Goal: Use online tool/utility

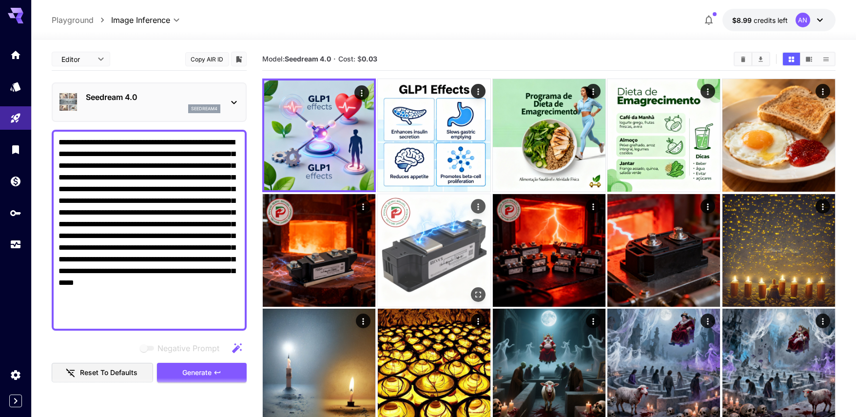
click at [447, 240] on img at bounding box center [434, 250] width 113 height 113
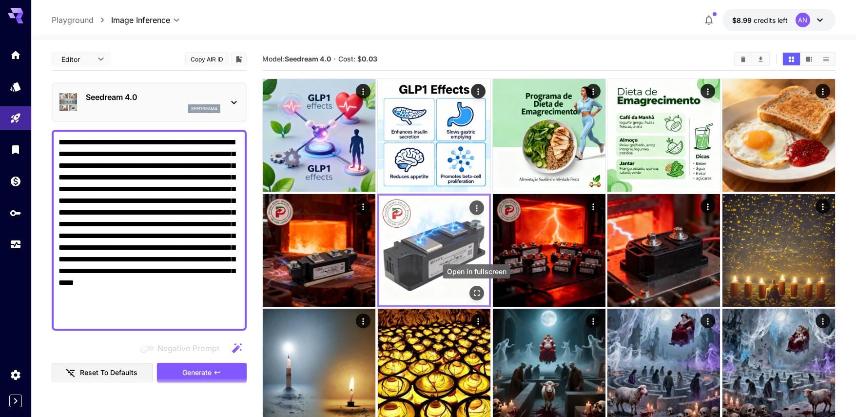
click at [476, 291] on icon "Open in fullscreen" at bounding box center [477, 293] width 10 height 10
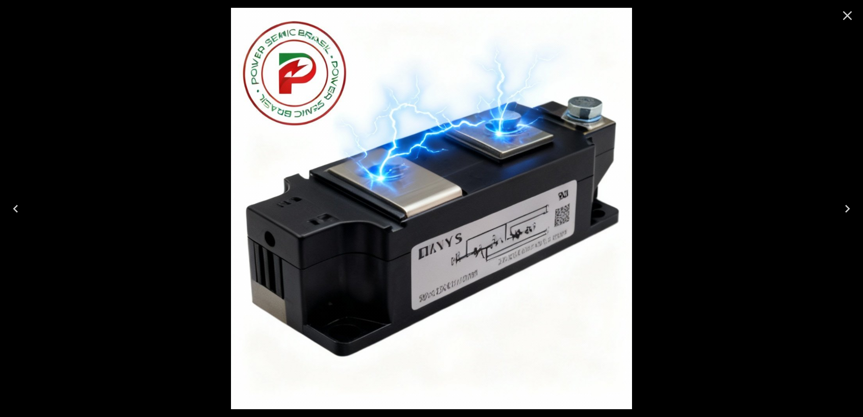
click at [651, 272] on div at bounding box center [431, 208] width 863 height 417
click at [842, 15] on icon "Close" at bounding box center [848, 16] width 16 height 16
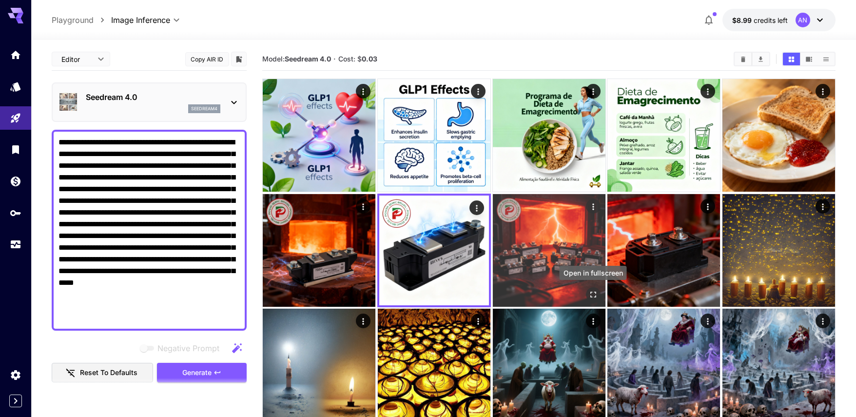
click at [596, 298] on icon "Open in fullscreen" at bounding box center [593, 294] width 10 height 10
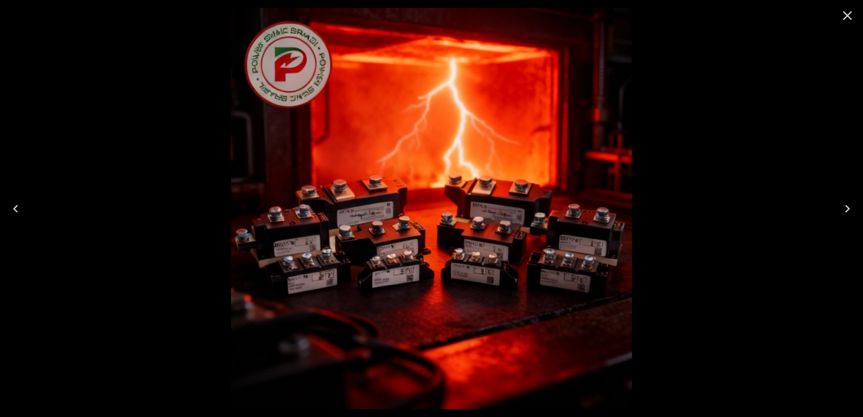
click at [848, 12] on icon "Close" at bounding box center [848, 16] width 16 height 16
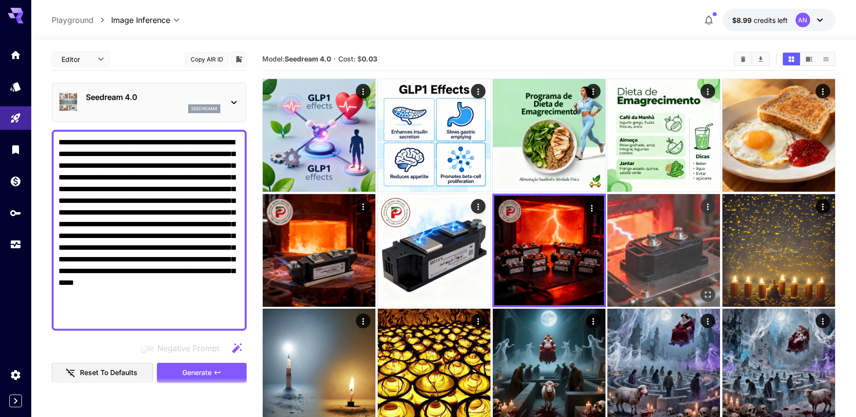
click at [689, 231] on img at bounding box center [664, 250] width 113 height 113
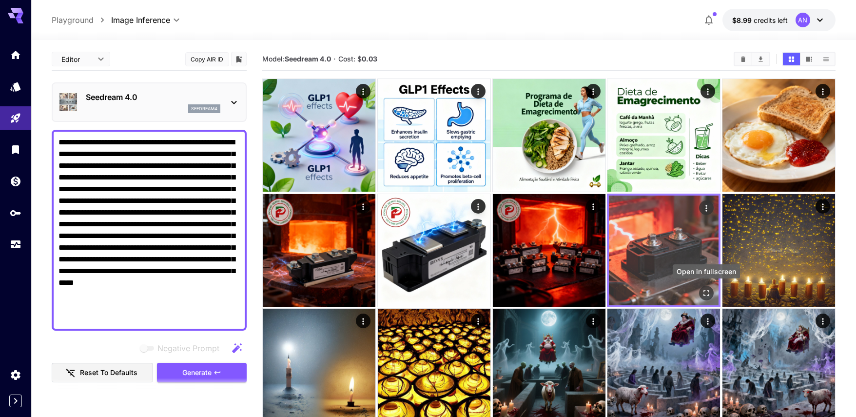
click at [706, 292] on icon "Open in fullscreen" at bounding box center [707, 293] width 10 height 10
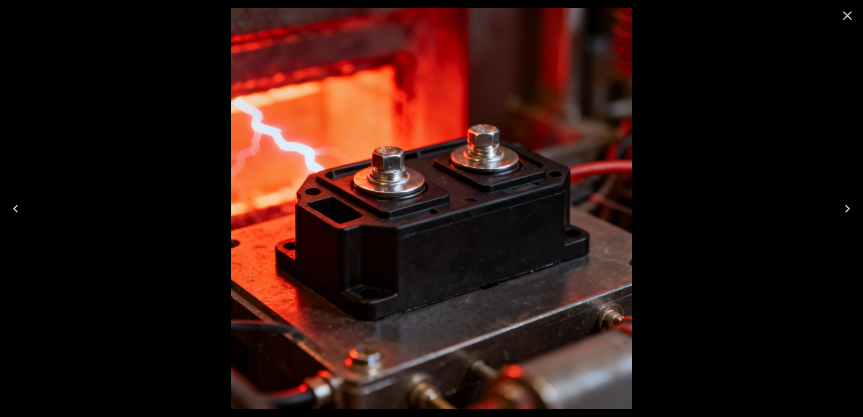
click at [847, 14] on icon "Close" at bounding box center [848, 16] width 16 height 16
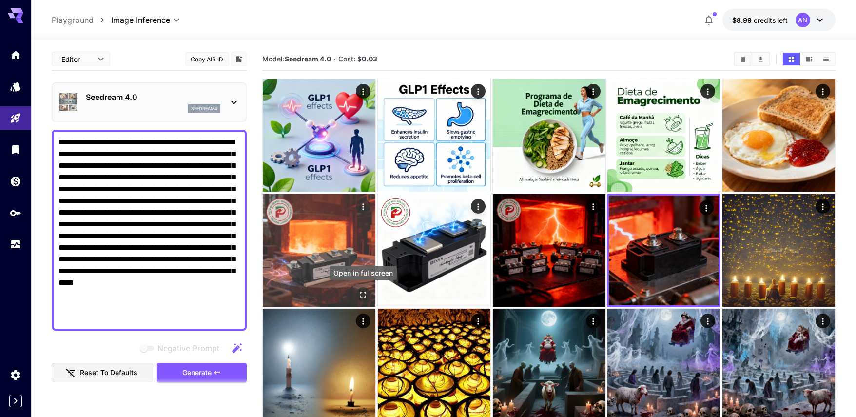
click at [363, 294] on icon "Open in fullscreen" at bounding box center [363, 294] width 10 height 10
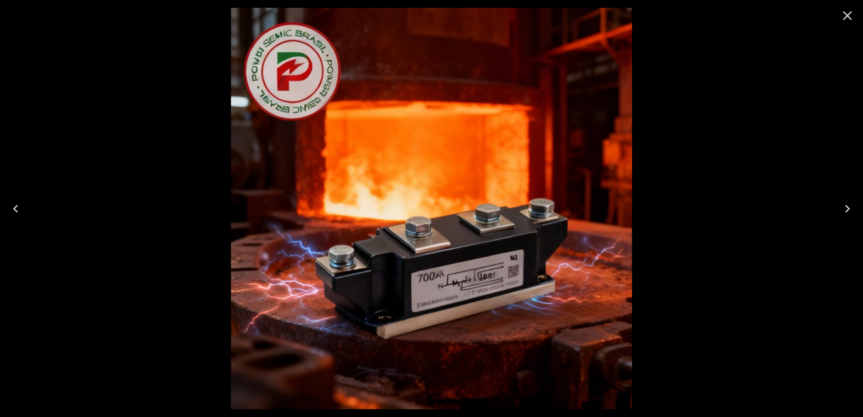
click at [843, 14] on icon "Close" at bounding box center [848, 16] width 16 height 16
